Goal: Find specific page/section: Find specific page/section

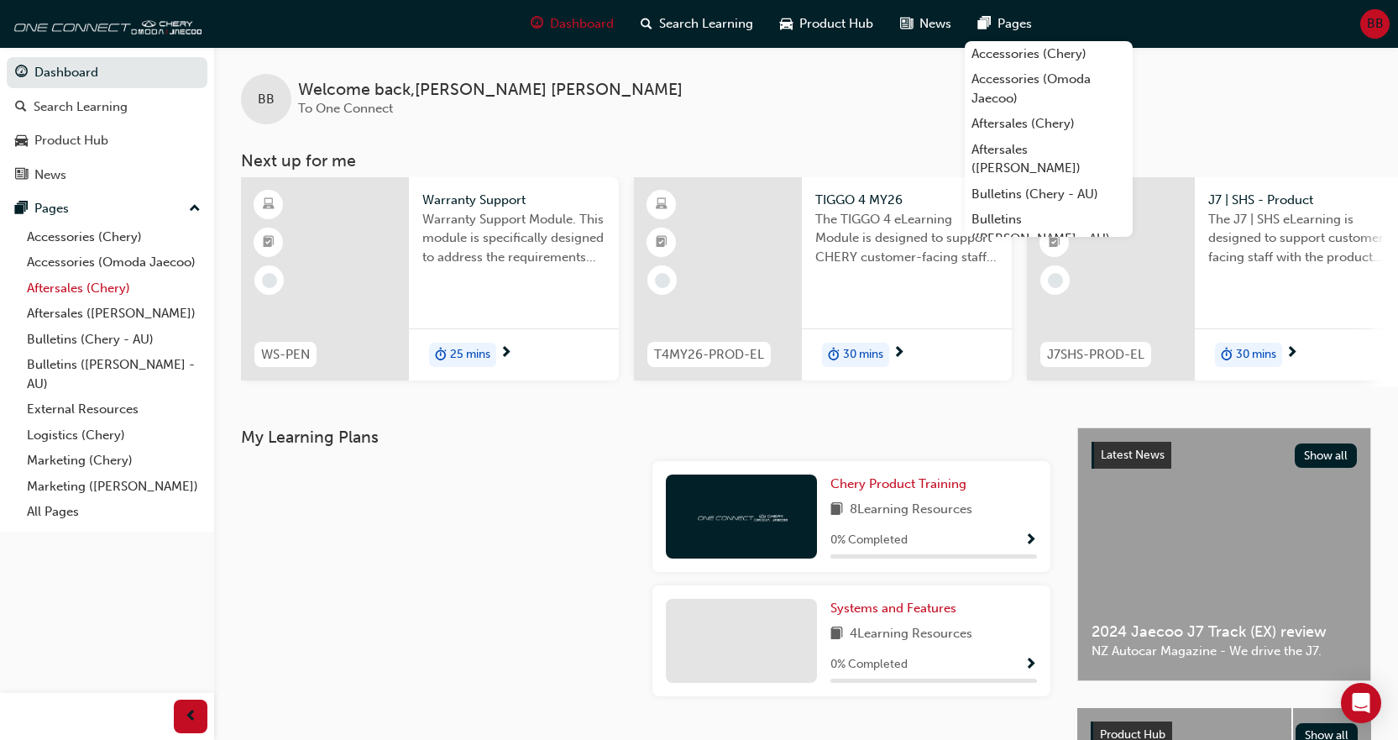
click at [76, 282] on link "Aftersales (Chery)" at bounding box center [113, 288] width 187 height 26
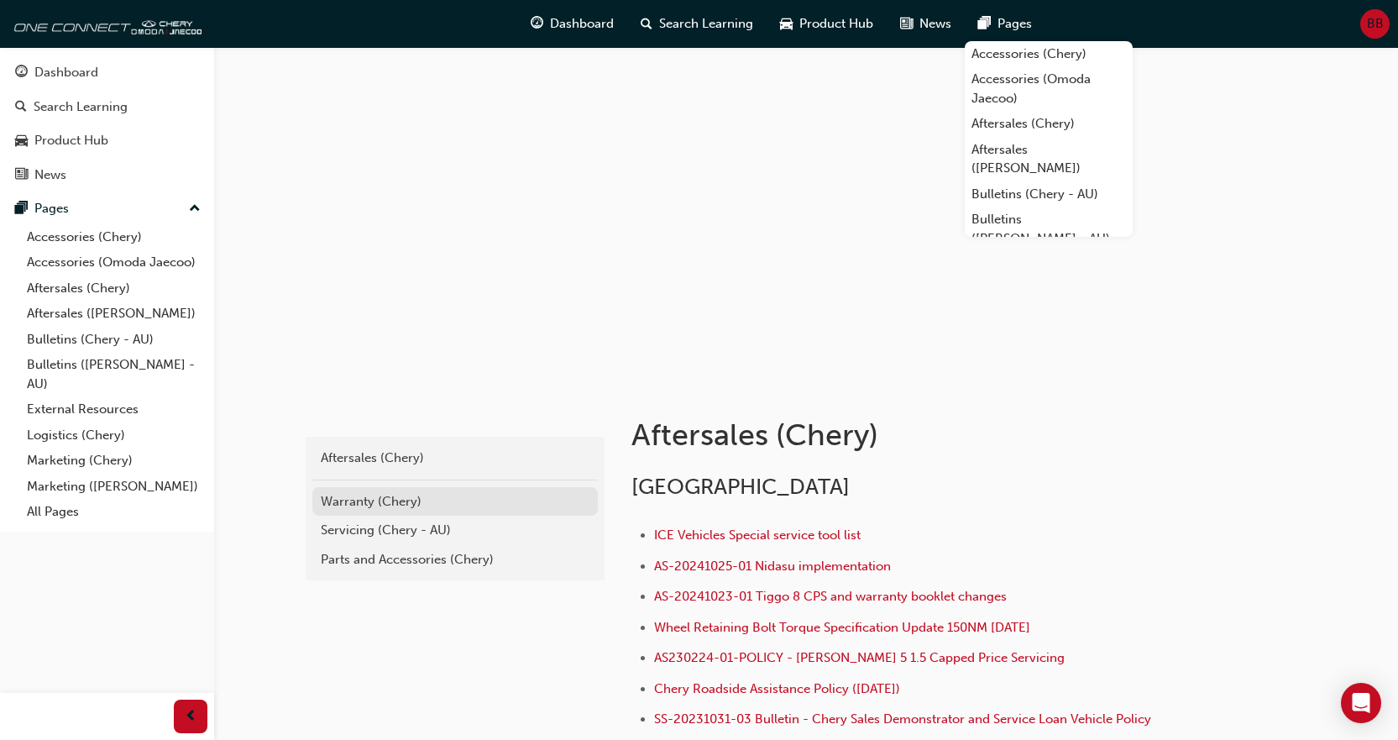
click at [370, 492] on div "Warranty (Chery)" at bounding box center [455, 501] width 269 height 19
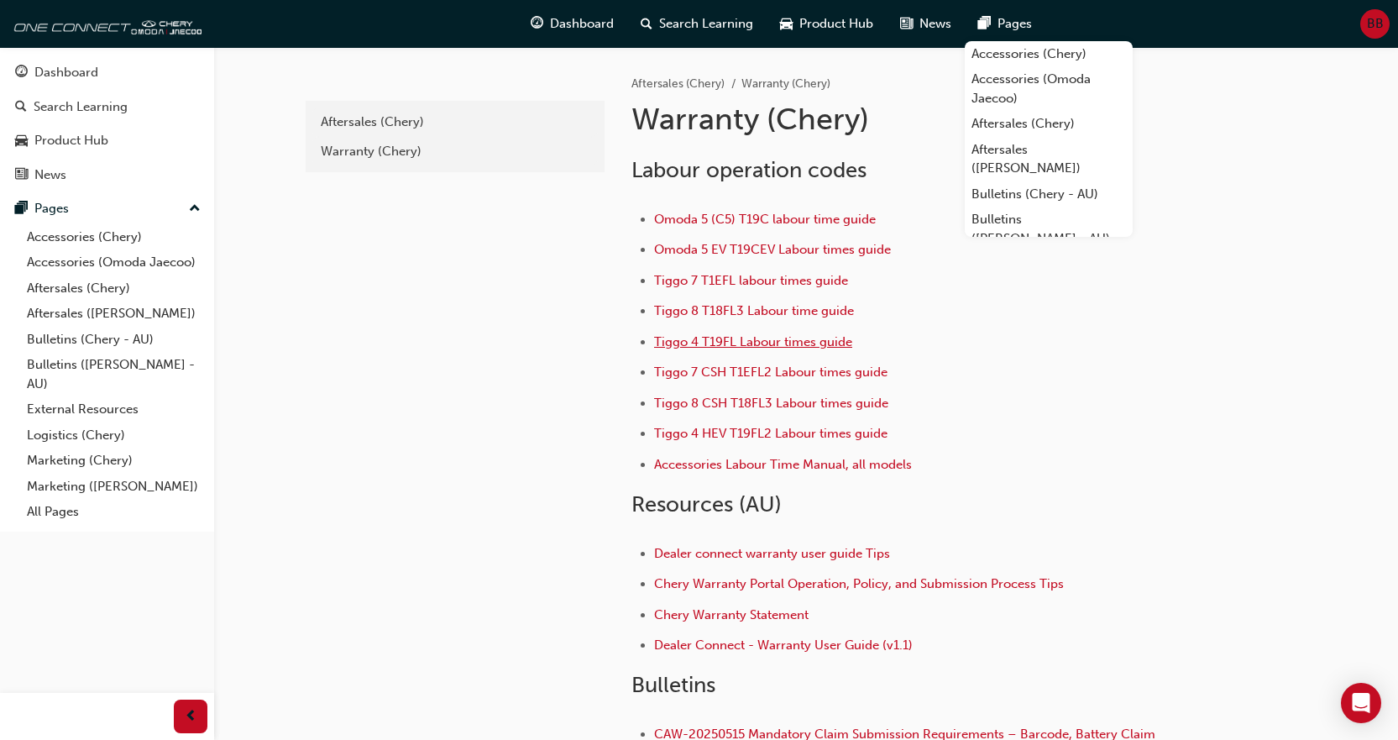
click at [723, 335] on span "Tiggo 4 T19FL Labour times guide" at bounding box center [753, 341] width 198 height 15
